Goal: Information Seeking & Learning: Learn about a topic

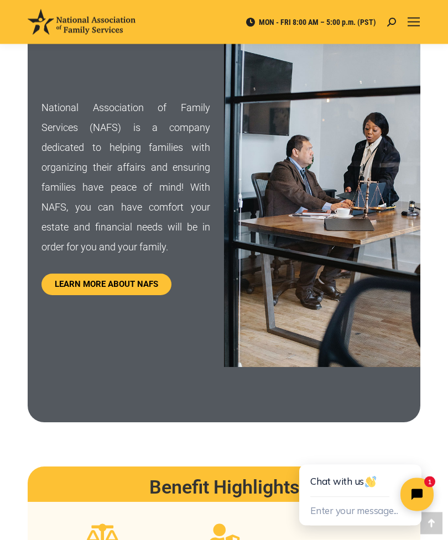
scroll to position [679, 0]
click at [112, 282] on span "LEARN MORE ABOUT NAFS" at bounding box center [106, 284] width 103 height 8
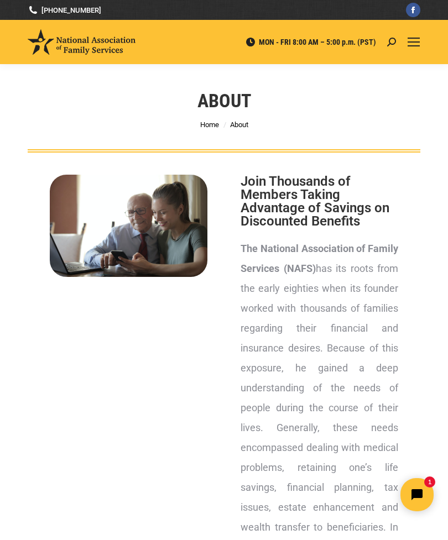
click at [212, 126] on span "Home" at bounding box center [209, 125] width 19 height 8
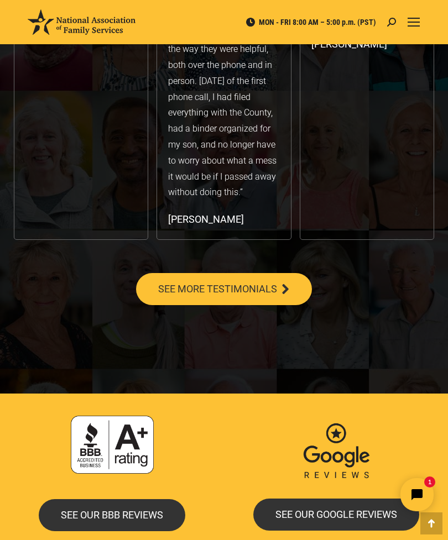
scroll to position [2236, 0]
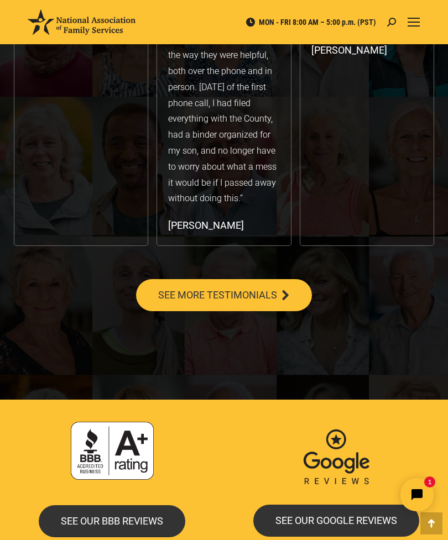
click at [218, 292] on span "SEE MORE TESTIMONIALS" at bounding box center [217, 295] width 119 height 10
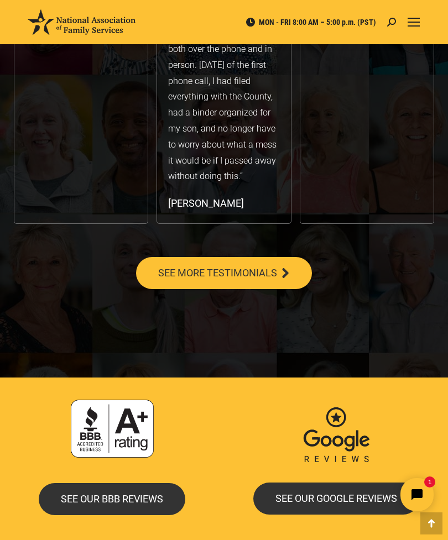
scroll to position [2270, 0]
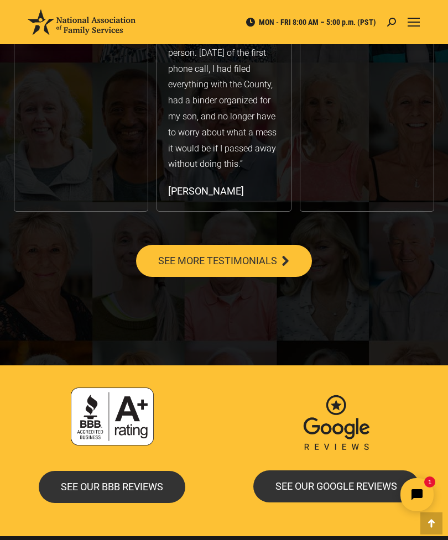
click at [106, 484] on span "SEE OUR BBB REVIEWS" at bounding box center [112, 487] width 102 height 10
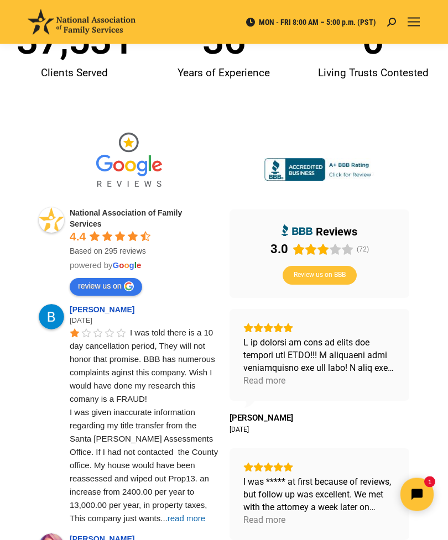
scroll to position [238, 0]
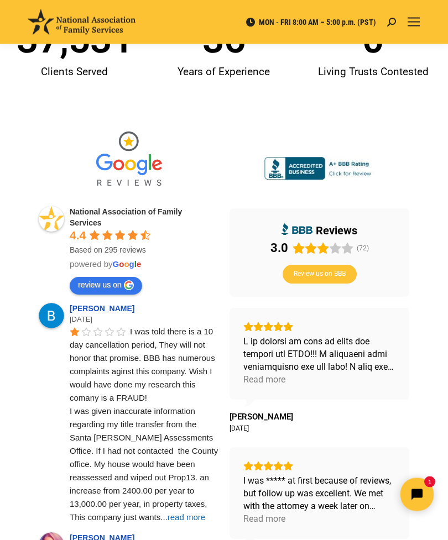
click at [168, 518] on span "read more" at bounding box center [187, 517] width 38 height 9
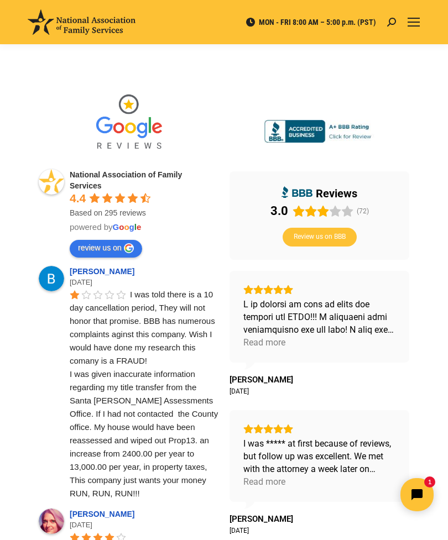
scroll to position [275, 0]
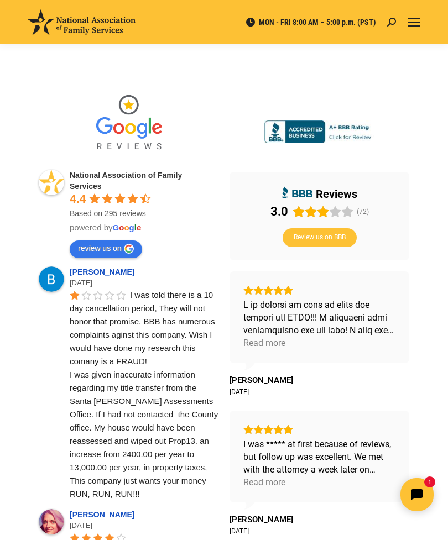
click at [269, 346] on div "Read more" at bounding box center [264, 343] width 42 height 13
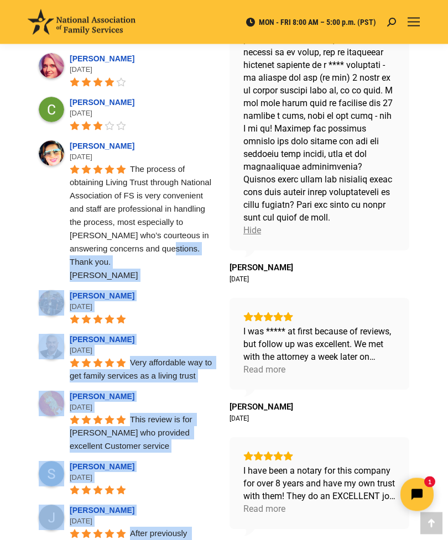
scroll to position [731, 0]
click at [265, 371] on div "Read more" at bounding box center [264, 369] width 42 height 13
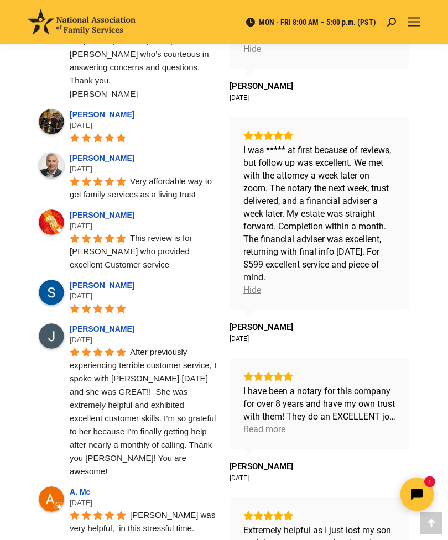
scroll to position [924, 0]
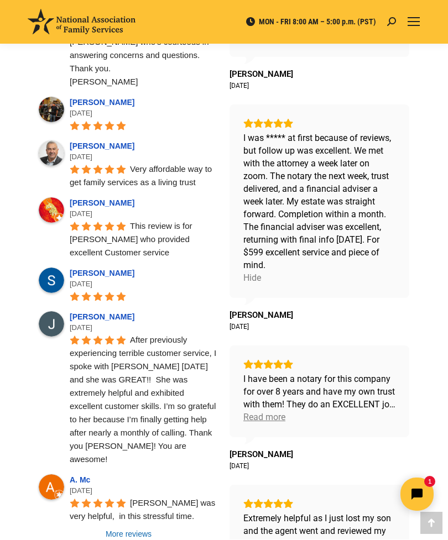
click at [273, 419] on div "Read more" at bounding box center [264, 417] width 42 height 13
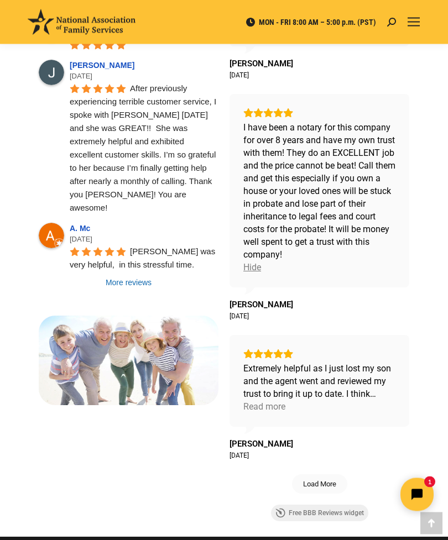
scroll to position [1177, 0]
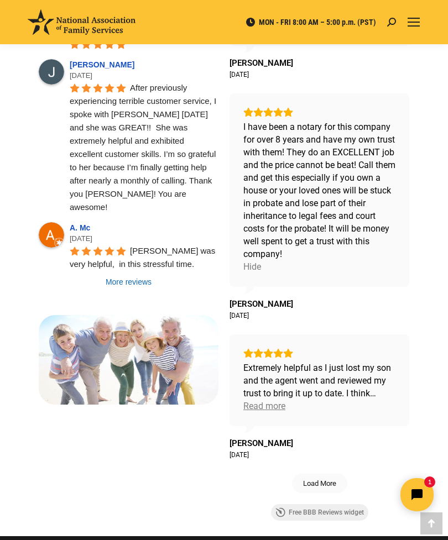
click at [274, 409] on div "Read more" at bounding box center [264, 406] width 42 height 13
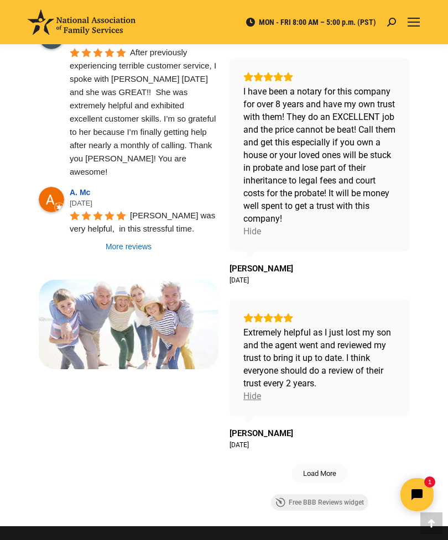
scroll to position [1214, 0]
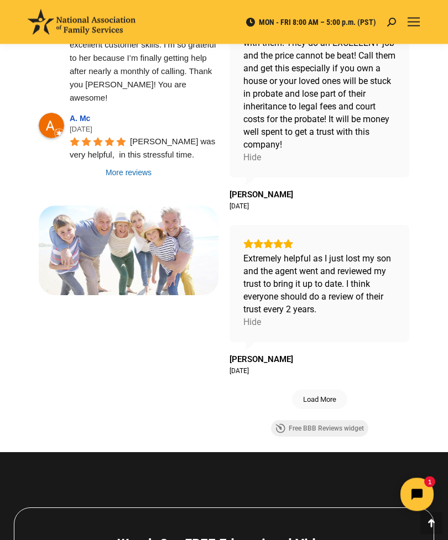
click at [322, 400] on span "Load More" at bounding box center [319, 399] width 33 height 9
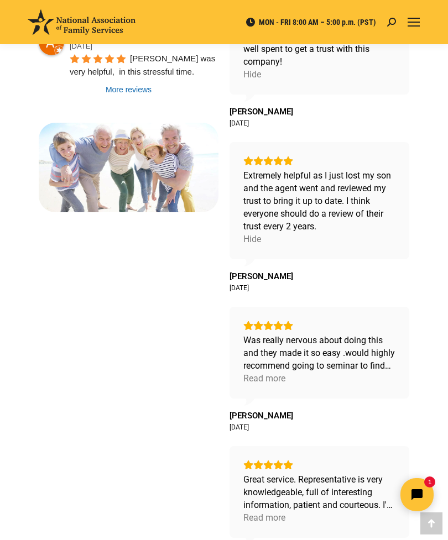
scroll to position [1370, 0]
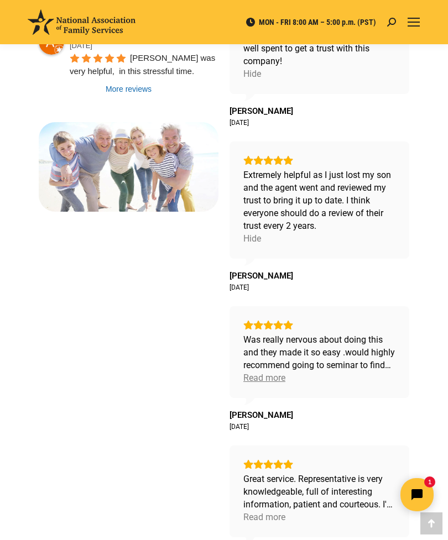
click at [265, 377] on div "Read more" at bounding box center [264, 378] width 42 height 13
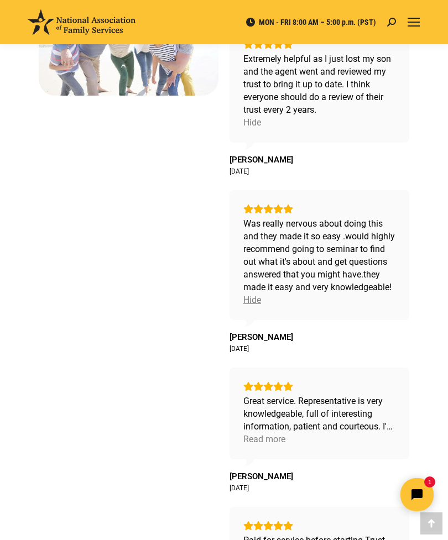
scroll to position [1489, 0]
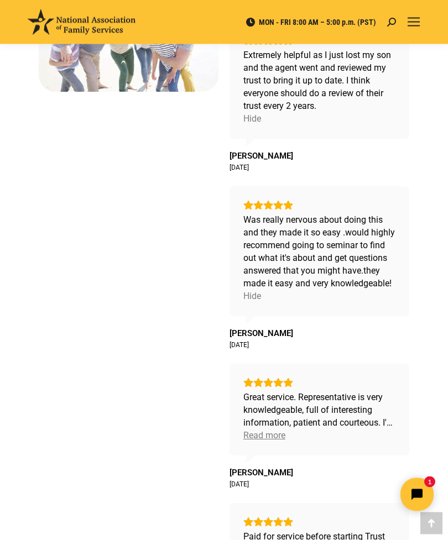
click at [267, 437] on div "Read more" at bounding box center [264, 436] width 42 height 13
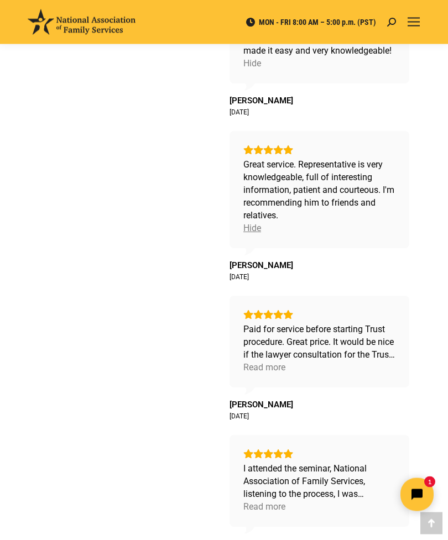
scroll to position [1722, 0]
click at [268, 368] on div "Read more" at bounding box center [264, 367] width 42 height 13
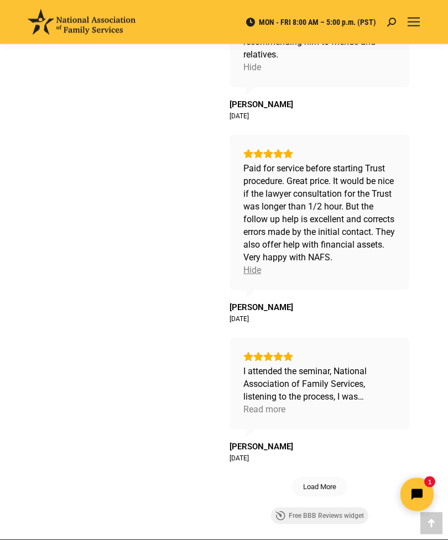
scroll to position [1884, 0]
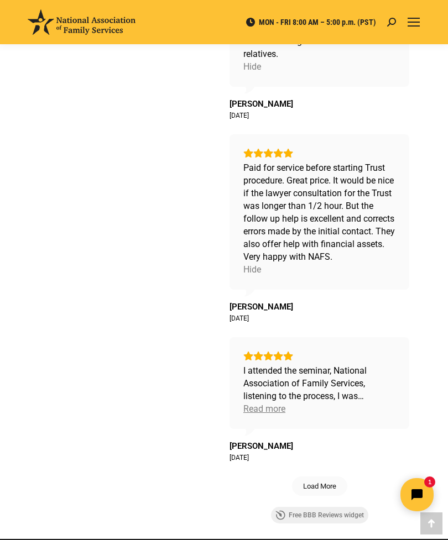
click at [267, 415] on div "Read more" at bounding box center [264, 409] width 42 height 13
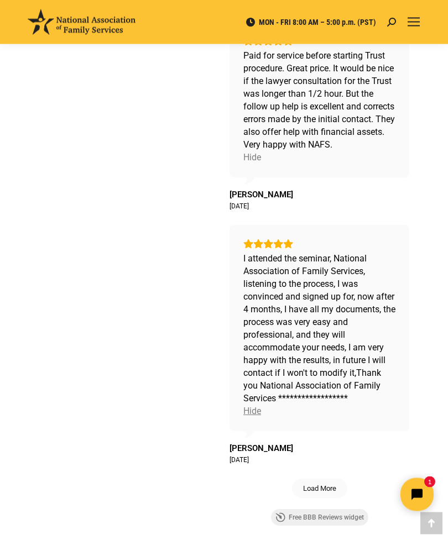
scroll to position [1998, 0]
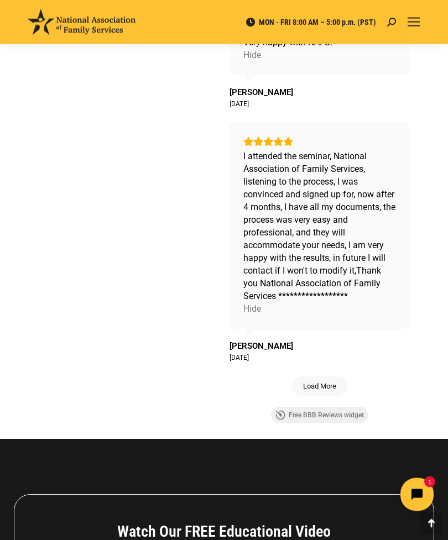
click at [318, 391] on span "Load More" at bounding box center [319, 386] width 33 height 9
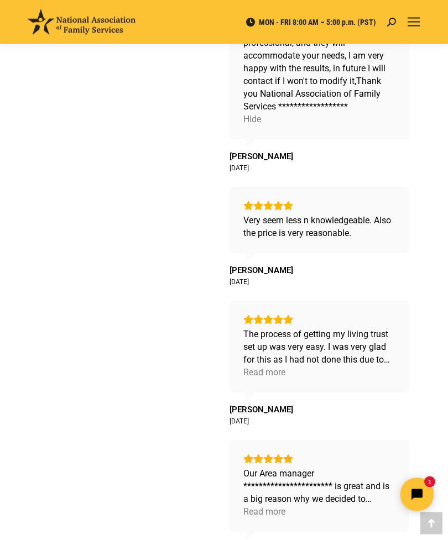
scroll to position [2291, 0]
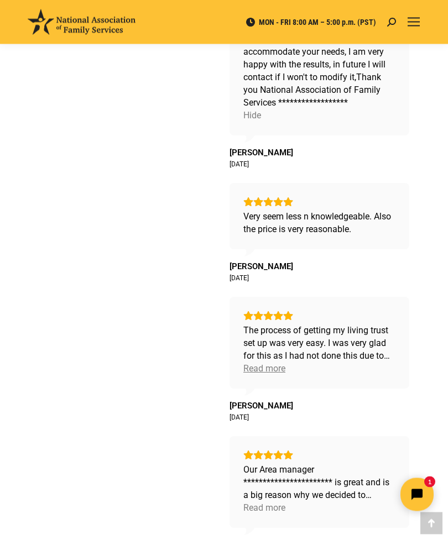
click at [269, 375] on div "Read more" at bounding box center [264, 369] width 42 height 13
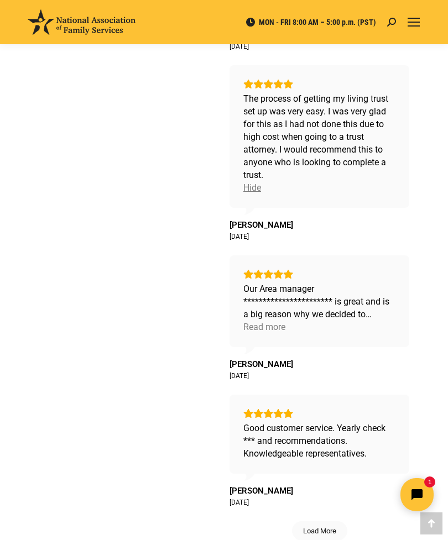
scroll to position [2528, 0]
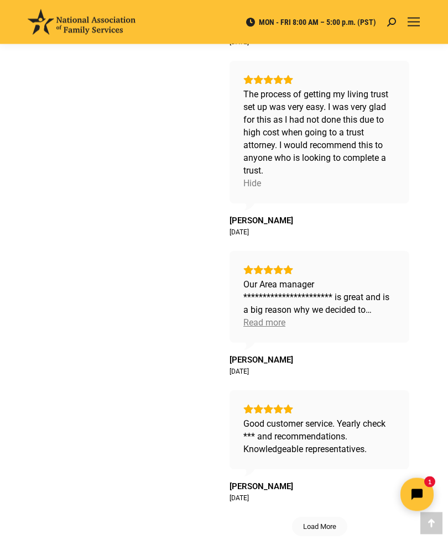
click at [271, 330] on div "Read more" at bounding box center [264, 323] width 42 height 13
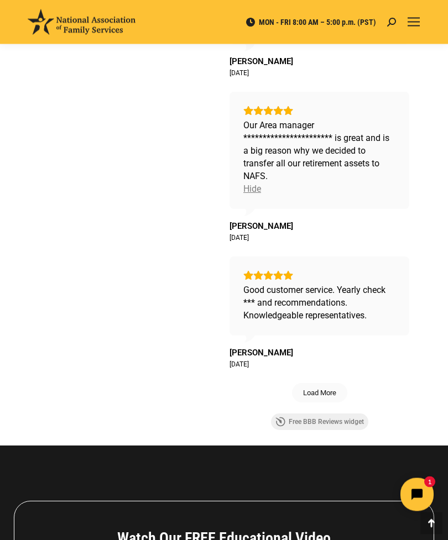
scroll to position [2687, 0]
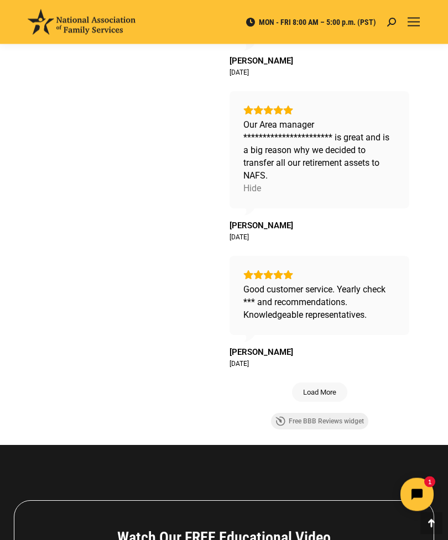
click at [324, 395] on span "Load More" at bounding box center [319, 392] width 33 height 9
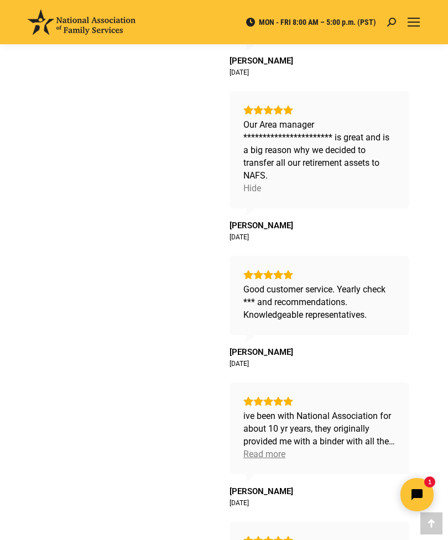
click at [265, 456] on div "Read more" at bounding box center [264, 454] width 42 height 13
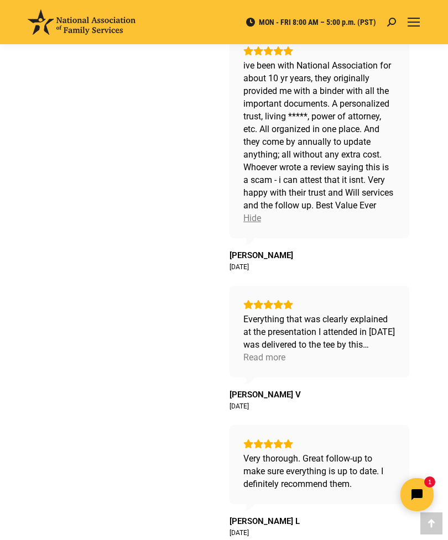
scroll to position [3044, 0]
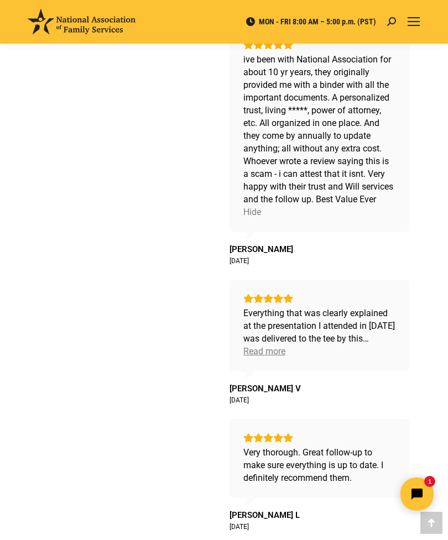
click at [270, 353] on div "Read more" at bounding box center [264, 352] width 42 height 13
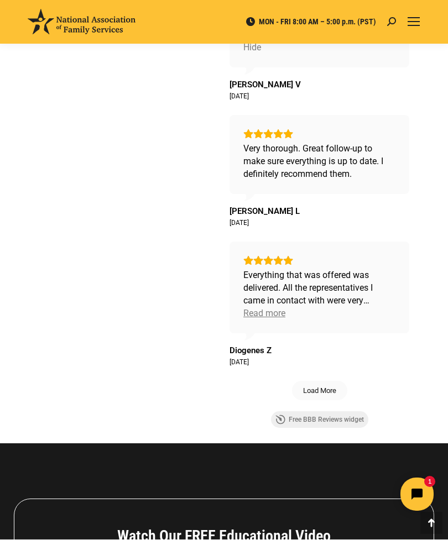
click at [268, 317] on div "Read more" at bounding box center [264, 313] width 42 height 13
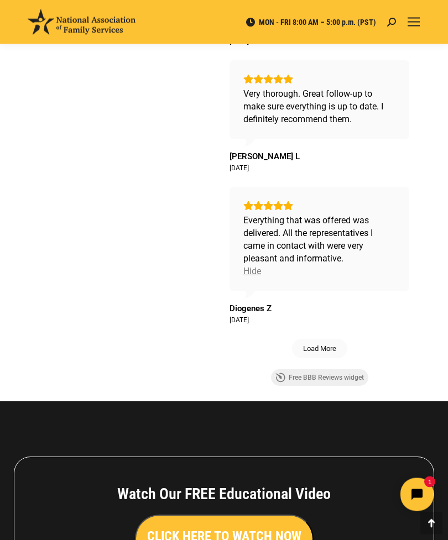
scroll to position [3442, 0]
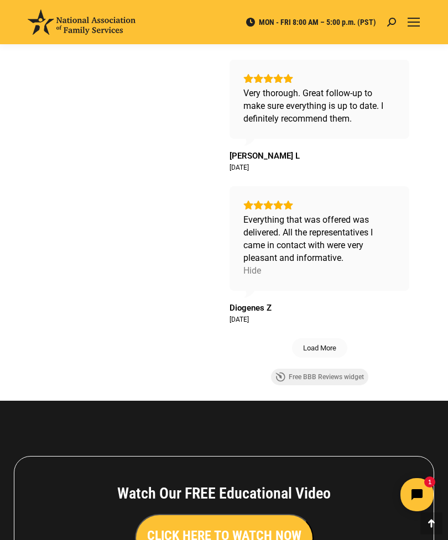
click at [325, 344] on span "Load More" at bounding box center [319, 347] width 33 height 9
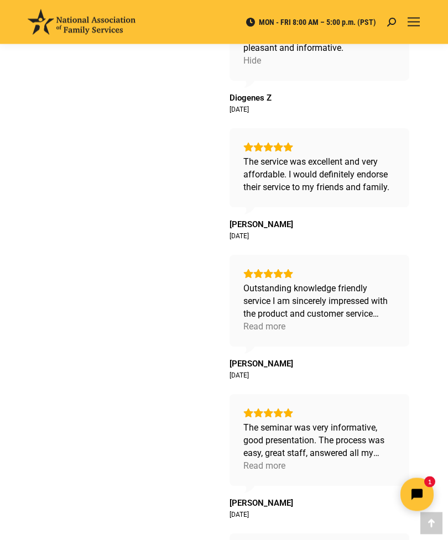
scroll to position [3652, 0]
click at [264, 328] on div "Read more" at bounding box center [264, 327] width 42 height 13
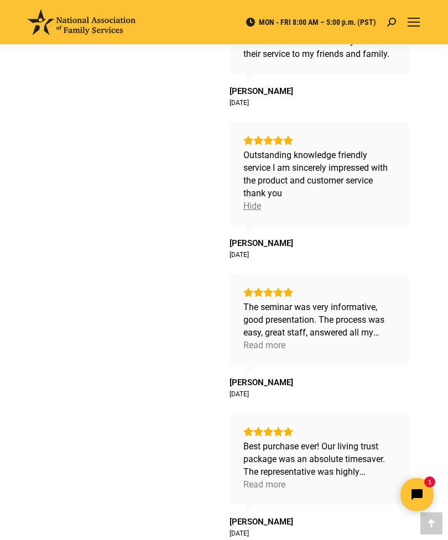
scroll to position [3786, 0]
click at [267, 346] on div "Read more" at bounding box center [264, 344] width 42 height 13
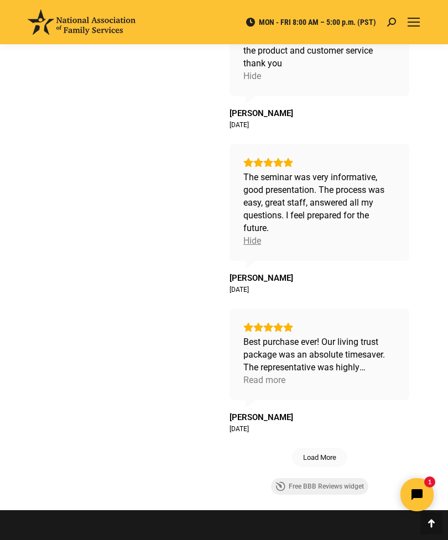
scroll to position [3917, 0]
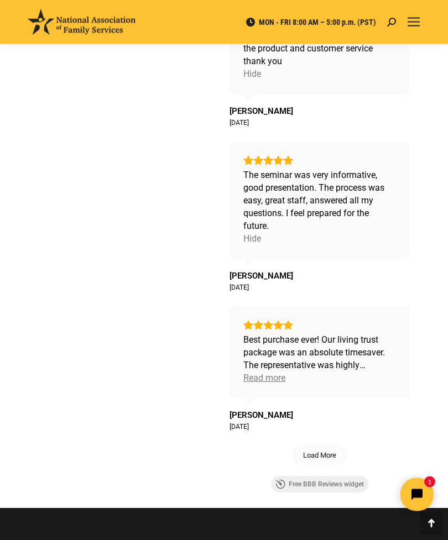
click at [269, 378] on div "Read more" at bounding box center [264, 378] width 42 height 13
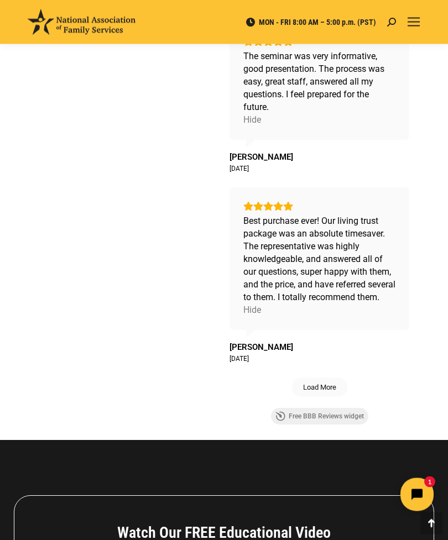
click at [321, 393] on span "Load More" at bounding box center [319, 387] width 33 height 9
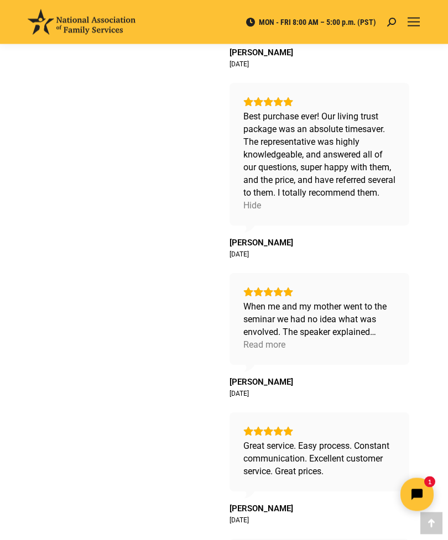
scroll to position [4141, 0]
click at [270, 351] on div "Read more" at bounding box center [264, 344] width 42 height 13
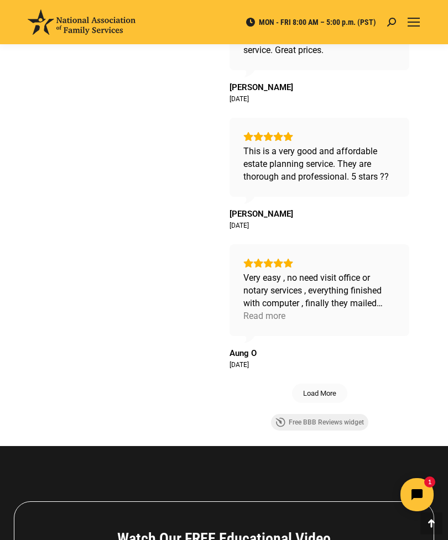
scroll to position [4753, 0]
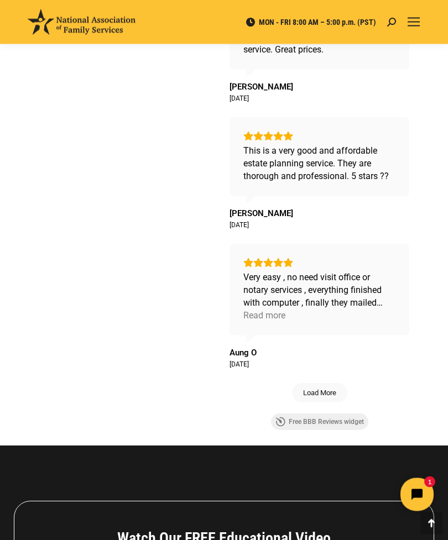
click at [317, 398] on span "Load More" at bounding box center [319, 393] width 33 height 9
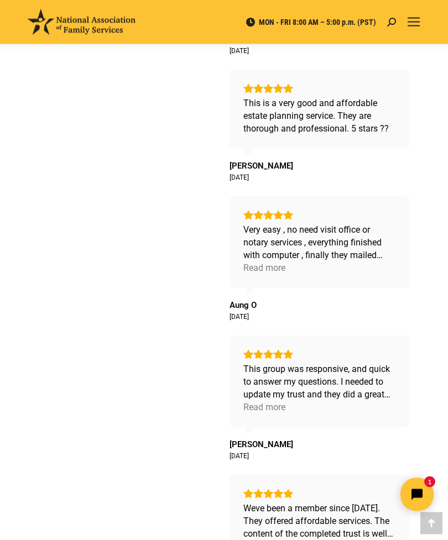
scroll to position [4801, 0]
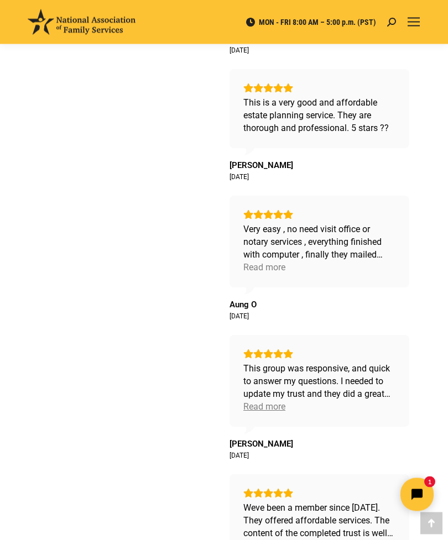
click at [267, 414] on div "Read more" at bounding box center [264, 407] width 42 height 13
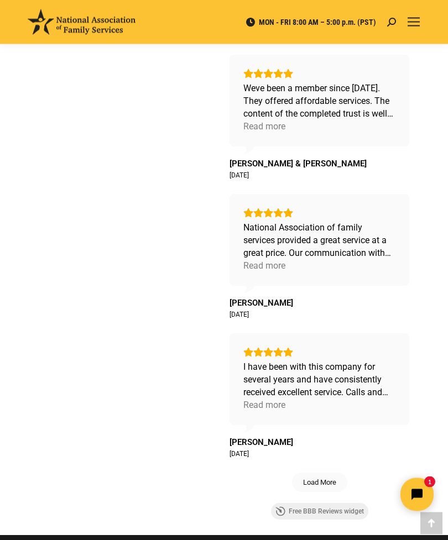
scroll to position [5235, 0]
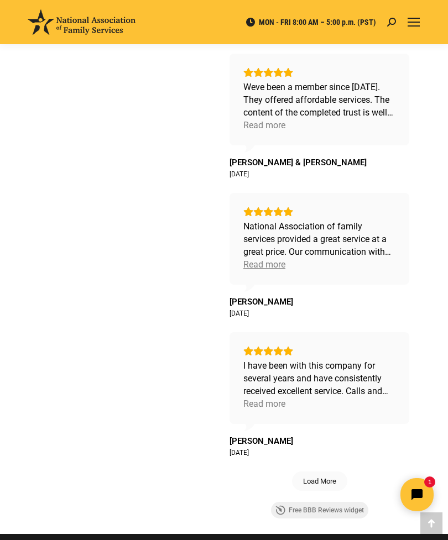
click at [267, 271] on div "Read more" at bounding box center [264, 264] width 42 height 13
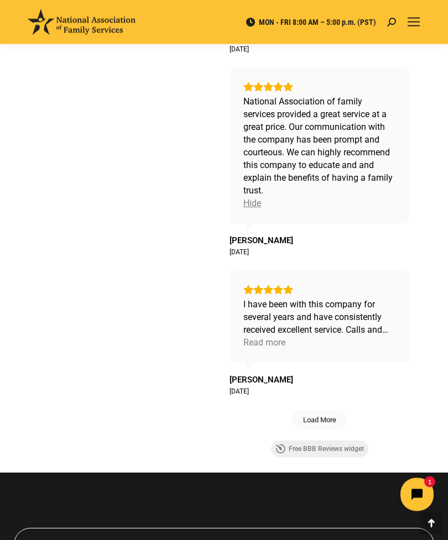
scroll to position [5360, 0]
click at [267, 349] on div "Read more" at bounding box center [264, 342] width 42 height 13
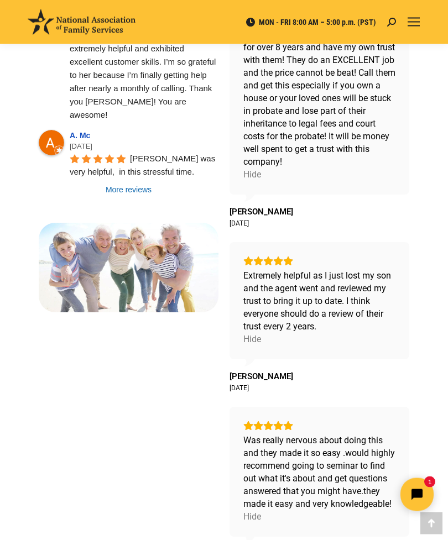
scroll to position [1247, 0]
